Goal: Task Accomplishment & Management: Manage account settings

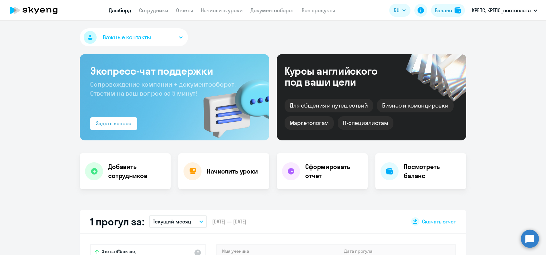
select select "30"
click at [219, 12] on link "Начислить уроки" at bounding box center [222, 10] width 42 height 6
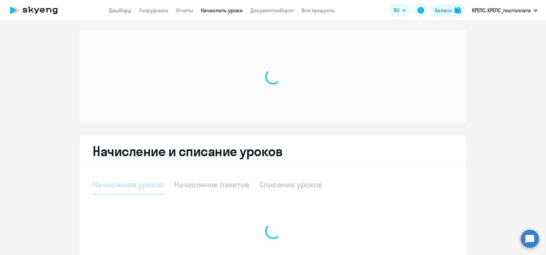
select select "10"
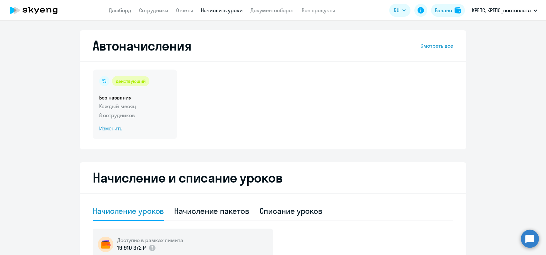
click at [114, 126] on span "Изменить" at bounding box center [134, 129] width 71 height 8
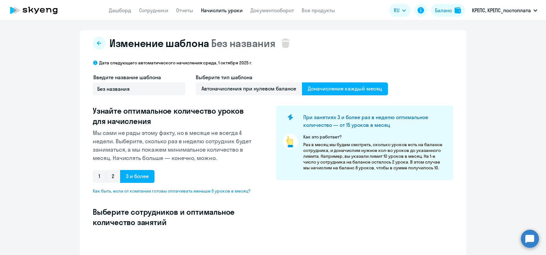
select select "10"
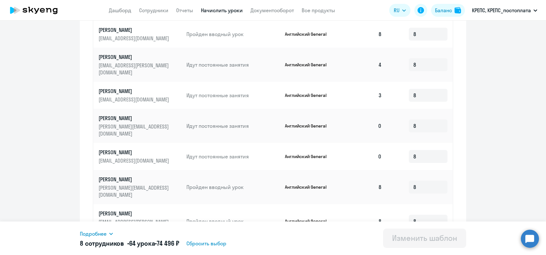
scroll to position [253, 0]
